Goal: Task Accomplishment & Management: Manage account settings

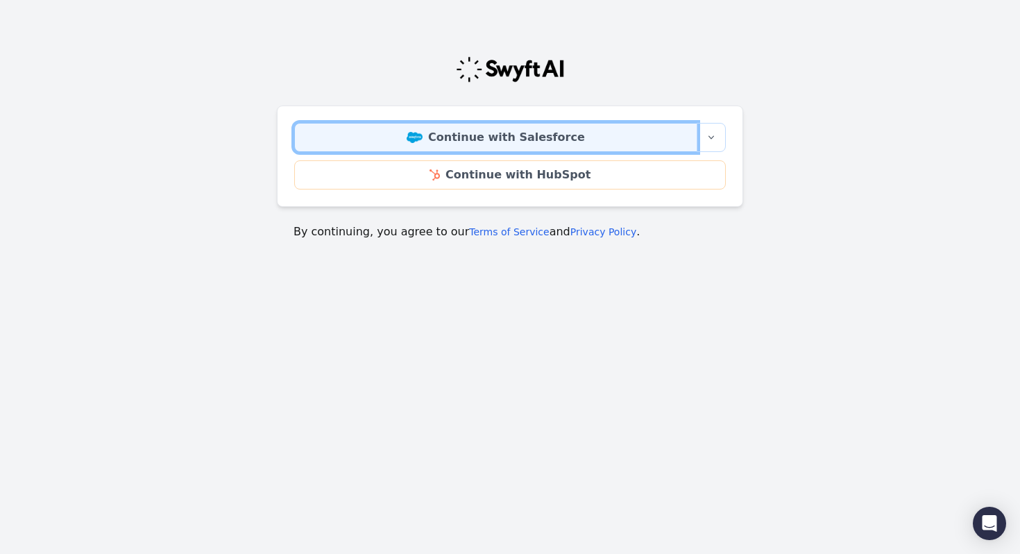
click at [484, 135] on link "Continue with Salesforce" at bounding box center [495, 137] width 403 height 29
click at [470, 142] on link "Continue with Salesforce" at bounding box center [495, 137] width 403 height 29
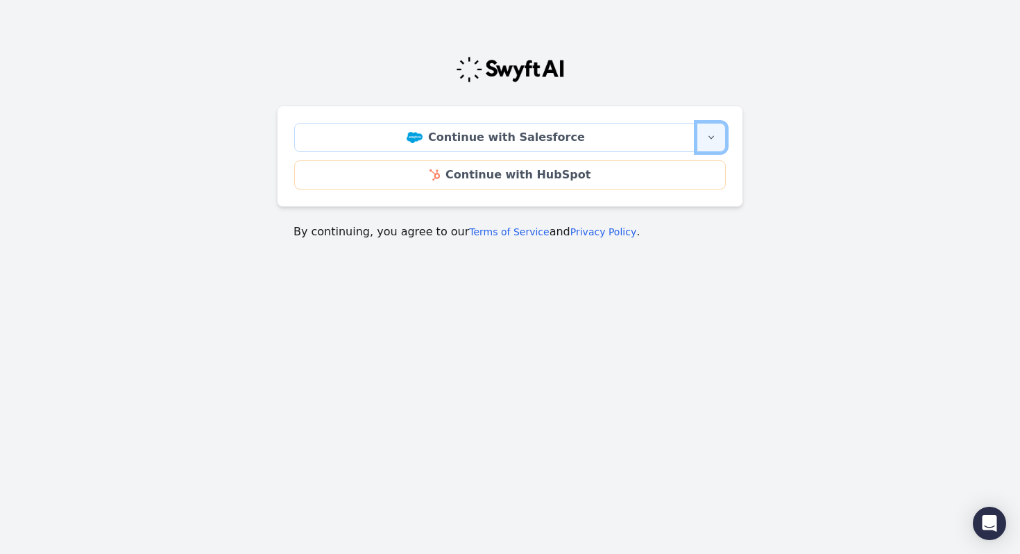
click at [718, 139] on button "More sign-in options" at bounding box center [711, 137] width 29 height 29
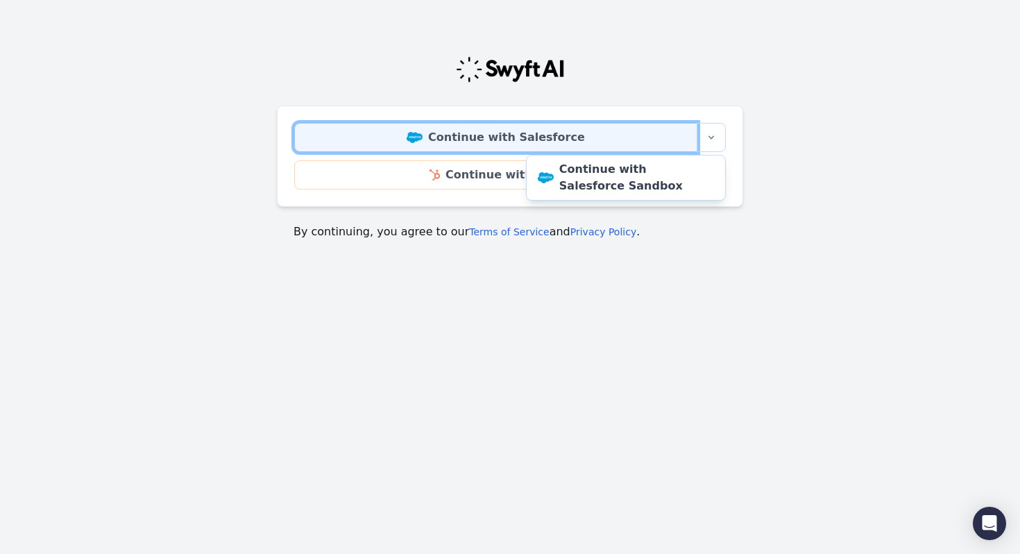
click at [649, 146] on link "Continue with Salesforce" at bounding box center [495, 137] width 403 height 29
